Goal: Task Accomplishment & Management: Use online tool/utility

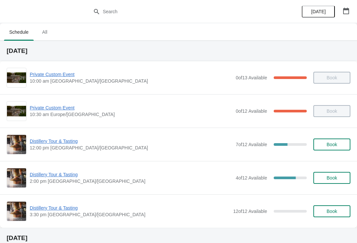
click at [56, 144] on span "Distillery Tour & Tasting" at bounding box center [131, 141] width 202 height 7
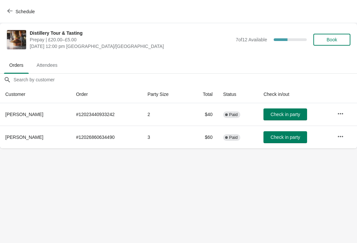
click at [285, 133] on button "Check in party" at bounding box center [285, 137] width 44 height 12
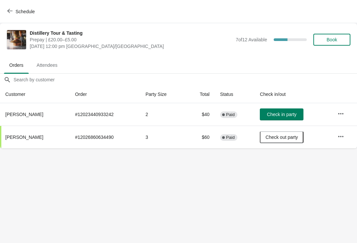
click at [281, 111] on button "Check in party" at bounding box center [282, 114] width 44 height 12
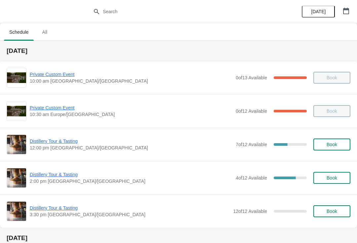
click at [61, 172] on span "Distillery Tour & Tasting" at bounding box center [131, 174] width 202 height 7
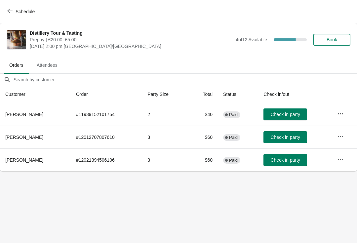
click at [51, 62] on span "Attendees" at bounding box center [46, 65] width 31 height 12
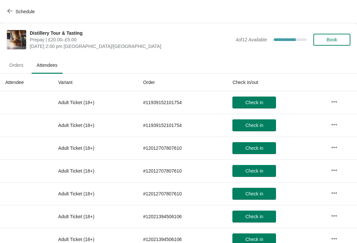
click at [10, 10] on icon "button" at bounding box center [9, 10] width 5 height 5
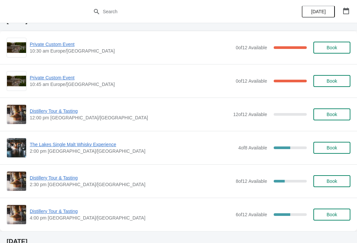
scroll to position [600, 0]
